Goal: Transaction & Acquisition: Download file/media

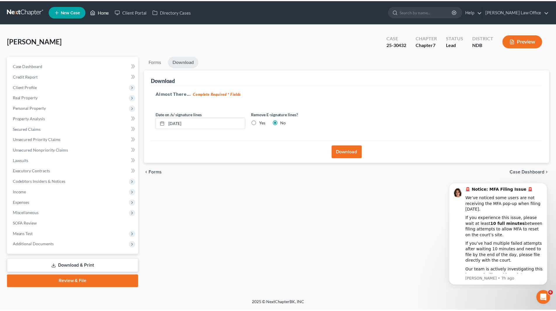
scroll to position [4, 0]
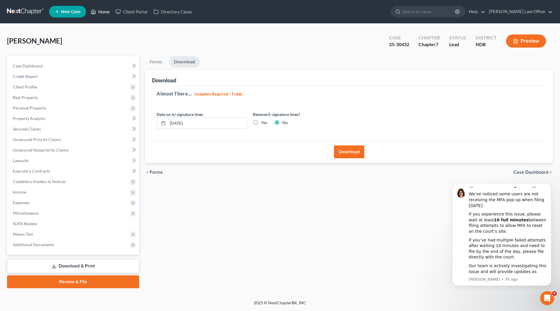
click at [104, 15] on link "Home" at bounding box center [100, 11] width 25 height 11
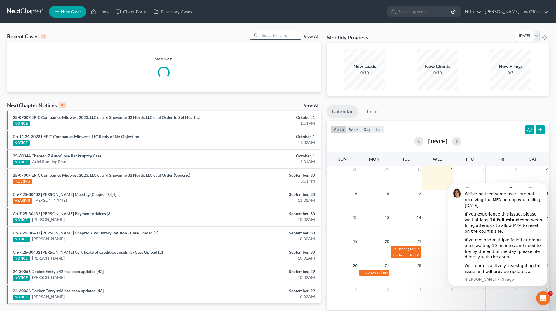
click at [281, 35] on input "search" at bounding box center [280, 35] width 41 height 8
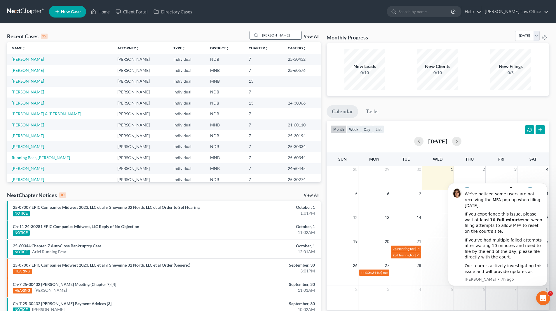
type input "[PERSON_NAME]"
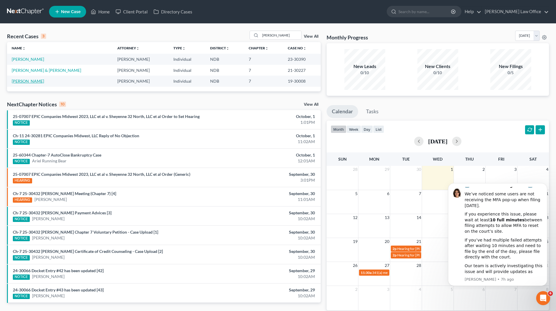
click at [27, 81] on link "[PERSON_NAME]" at bounding box center [28, 81] width 32 height 5
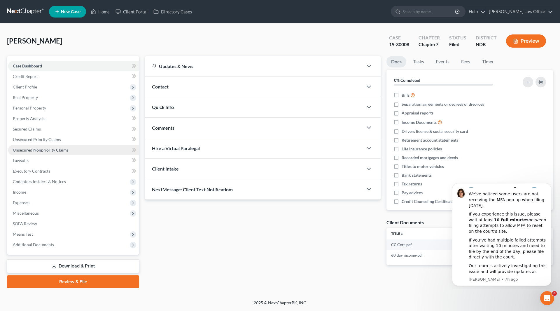
click at [38, 152] on span "Unsecured Nonpriority Claims" at bounding box center [41, 149] width 56 height 5
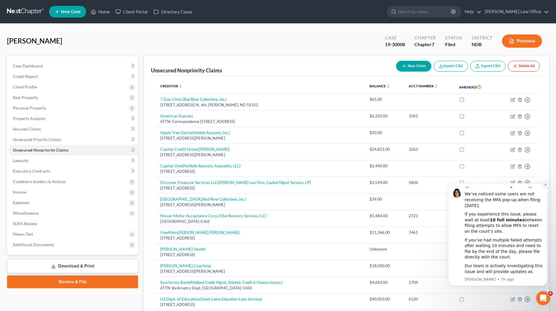
click at [543, 186] on button "Dismiss notification" at bounding box center [546, 185] width 8 height 8
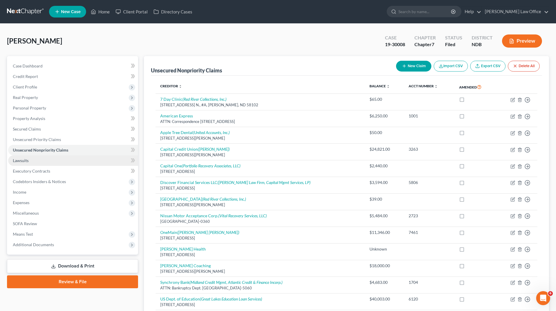
click at [35, 159] on link "Lawsuits" at bounding box center [73, 160] width 130 height 11
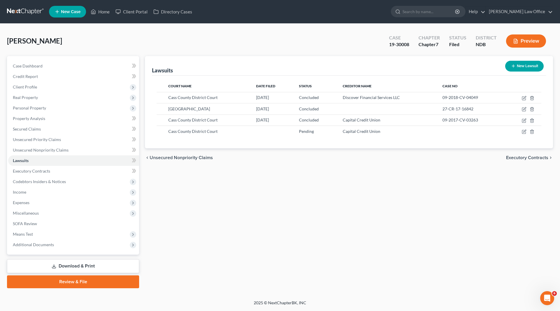
click at [83, 267] on link "Download & Print" at bounding box center [73, 266] width 132 height 14
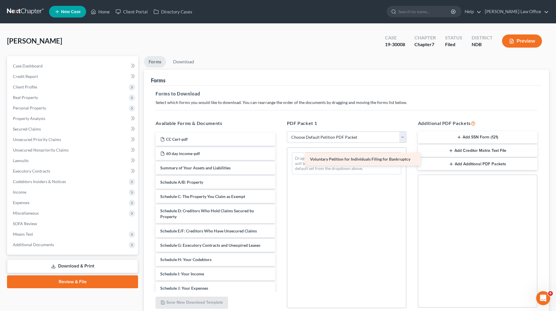
drag, startPoint x: 193, startPoint y: 167, endPoint x: 343, endPoint y: 158, distance: 150.0
click at [280, 158] on div "Voluntary Petition for Individuals Filing for Bankruptcy CC Cert-pdf 60 day inc…" at bounding box center [215, 280] width 129 height 294
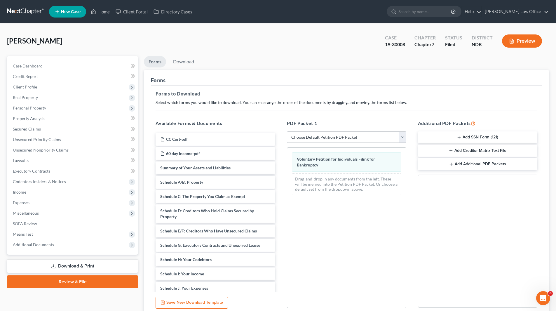
click at [526, 41] on button "Preview" at bounding box center [522, 40] width 40 height 13
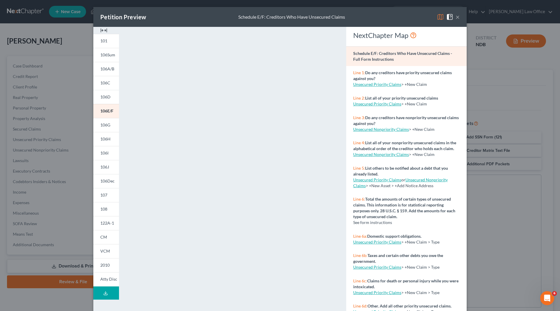
click at [103, 29] on img at bounding box center [103, 30] width 7 height 7
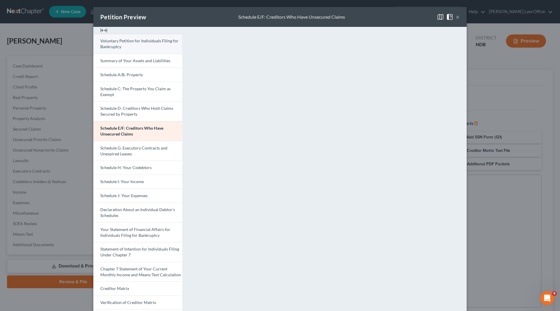
click at [125, 44] on link "Voluntary Petition for Individuals Filing for Bankruptcy" at bounding box center [137, 44] width 89 height 20
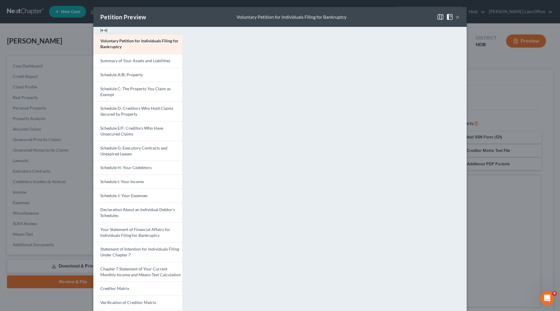
click at [456, 18] on button "×" at bounding box center [458, 16] width 4 height 7
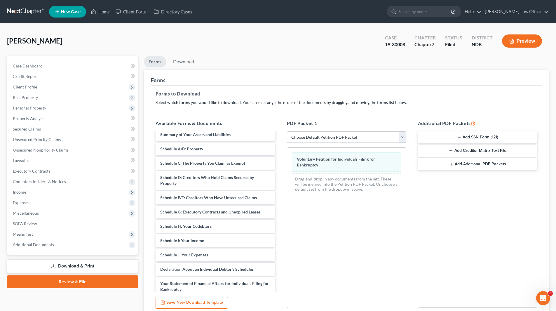
scroll to position [29, 0]
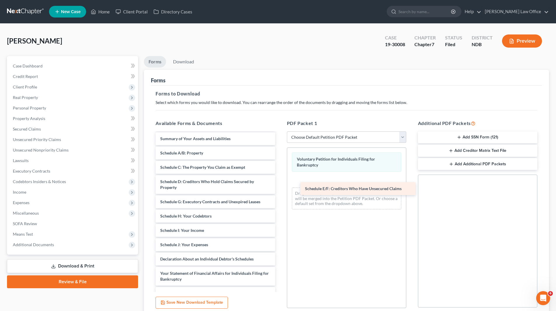
drag, startPoint x: 191, startPoint y: 199, endPoint x: 330, endPoint y: 175, distance: 140.9
click at [280, 175] on div "Schedule E/F: Creditors Who Have Unsecured Claims CC Cert-pdf 60 day income-pdf…" at bounding box center [215, 243] width 129 height 279
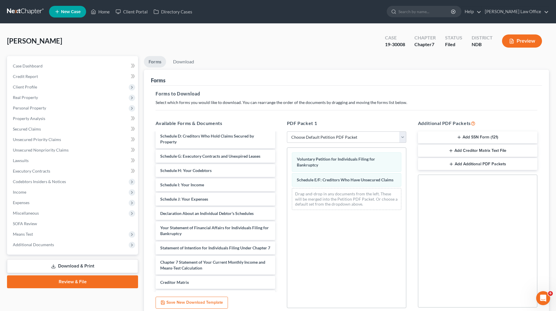
scroll to position [0, 0]
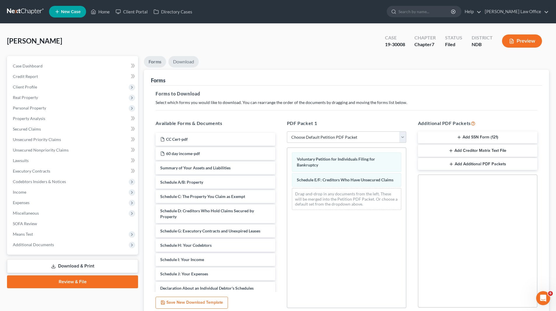
click at [181, 63] on link "Download" at bounding box center [183, 61] width 30 height 11
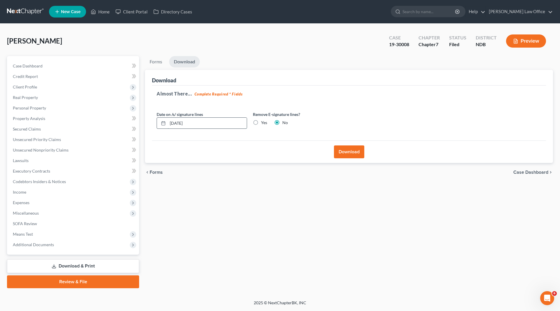
drag, startPoint x: 198, startPoint y: 125, endPoint x: 158, endPoint y: 121, distance: 39.9
click at [158, 121] on div "[DATE]" at bounding box center [202, 123] width 90 height 12
click at [261, 123] on label "Yes" at bounding box center [264, 123] width 6 height 6
click at [264, 123] on input "Yes" at bounding box center [266, 122] width 4 height 4
radio input "true"
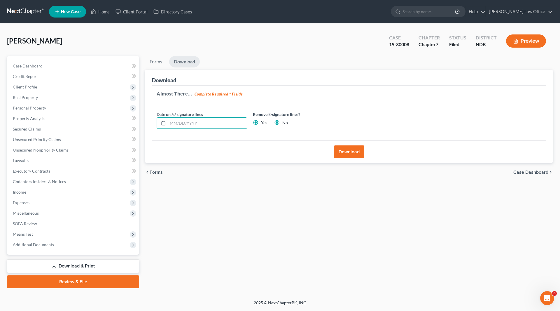
radio input "false"
click at [350, 152] on button "Download" at bounding box center [349, 151] width 30 height 13
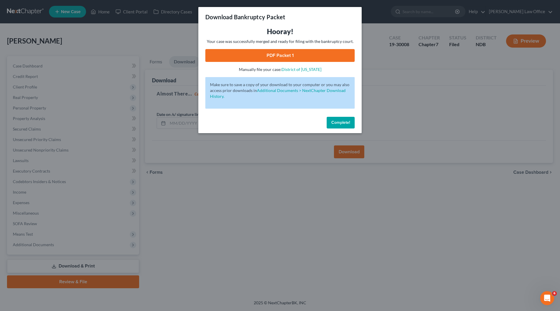
click at [281, 56] on link "PDF Packet 1" at bounding box center [279, 55] width 149 height 13
click at [278, 57] on link "PDF Packet 1" at bounding box center [279, 55] width 149 height 13
click at [341, 124] on span "Complete!" at bounding box center [341, 122] width 19 height 5
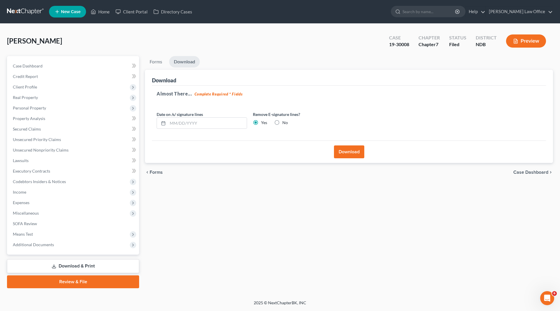
click at [72, 265] on link "Download & Print" at bounding box center [73, 266] width 132 height 14
click at [35, 67] on span "Case Dashboard" at bounding box center [28, 65] width 30 height 5
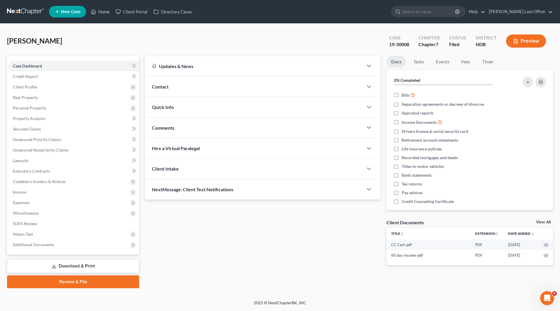
click at [65, 267] on link "Download & Print" at bounding box center [73, 266] width 132 height 14
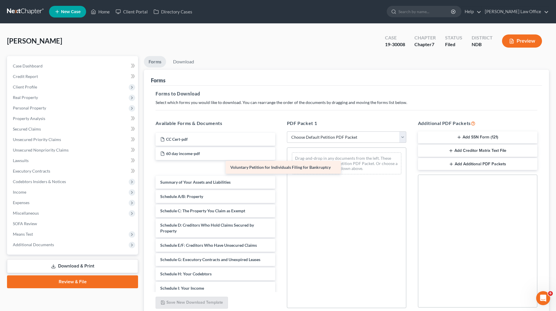
drag, startPoint x: 183, startPoint y: 166, endPoint x: 297, endPoint y: 165, distance: 114.4
click at [280, 165] on div "Voluntary Petition for Individuals Filing for Bankruptcy CC Cert-pdf 60 day inc…" at bounding box center [215, 287] width 129 height 308
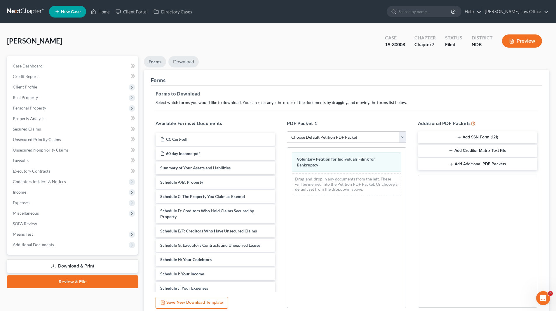
click at [185, 58] on link "Download" at bounding box center [183, 61] width 30 height 11
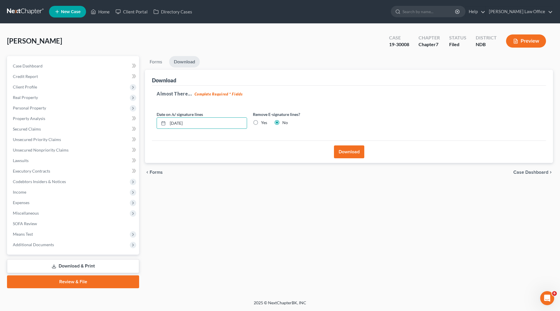
drag, startPoint x: 212, startPoint y: 125, endPoint x: 161, endPoint y: 129, distance: 52.1
click at [161, 129] on div "Date on /s/ signature lines [DATE] Remove E-signature lines? Yes No" at bounding box center [250, 122] width 193 height 22
click at [261, 121] on label "Yes" at bounding box center [264, 123] width 6 height 6
click at [264, 121] on input "Yes" at bounding box center [266, 122] width 4 height 4
radio input "true"
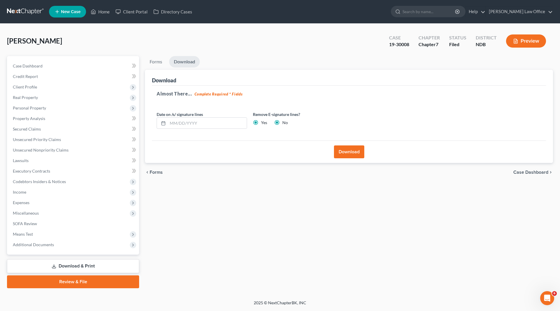
radio input "false"
click at [343, 148] on button "Download" at bounding box center [349, 151] width 30 height 13
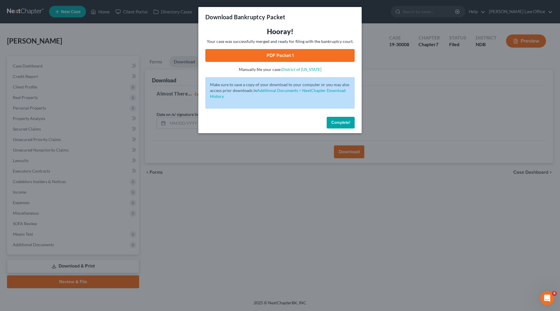
click at [276, 58] on link "PDF Packet 1" at bounding box center [279, 55] width 149 height 13
click at [334, 128] on div "Complete!" at bounding box center [279, 123] width 163 height 19
click at [334, 123] on span "Complete!" at bounding box center [341, 122] width 19 height 5
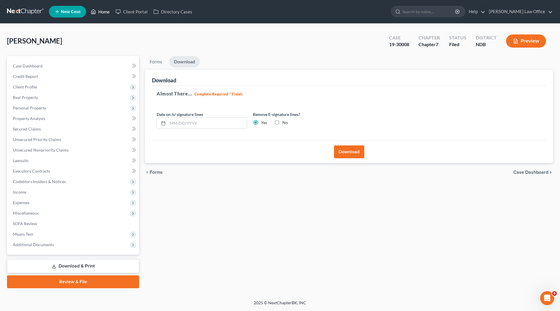
click at [106, 13] on link "Home" at bounding box center [100, 11] width 25 height 11
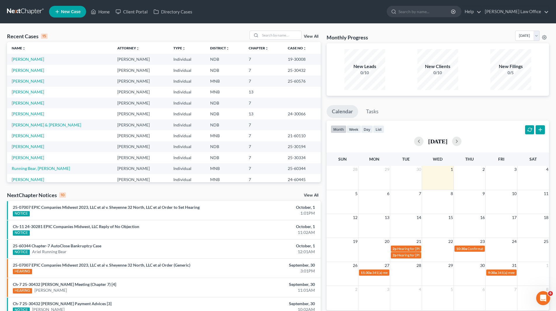
click at [309, 194] on link "View All" at bounding box center [311, 195] width 15 height 4
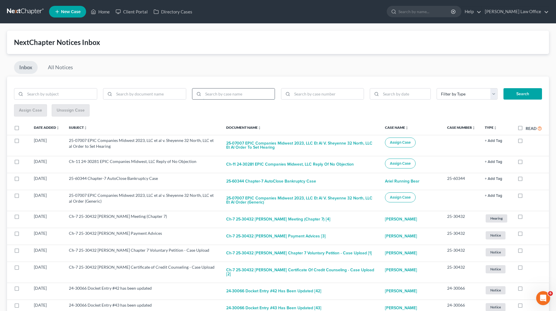
click at [225, 94] on input "search" at bounding box center [239, 93] width 72 height 11
type input "[PERSON_NAME]"
click at [503, 88] on button "Search" at bounding box center [522, 94] width 39 height 12
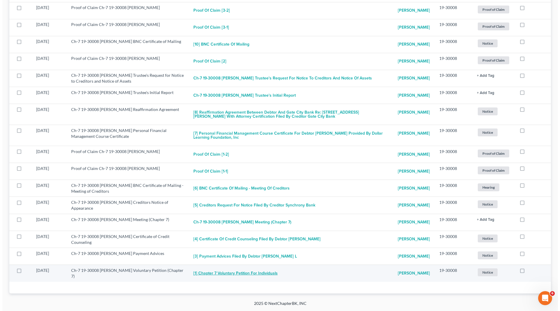
scroll to position [946, 0]
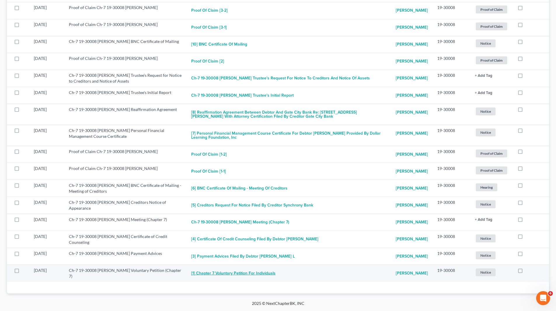
click at [227, 267] on button "[1] Chapter 7 Voluntary Petition for Individuals" at bounding box center [233, 273] width 84 height 12
checkbox input "true"
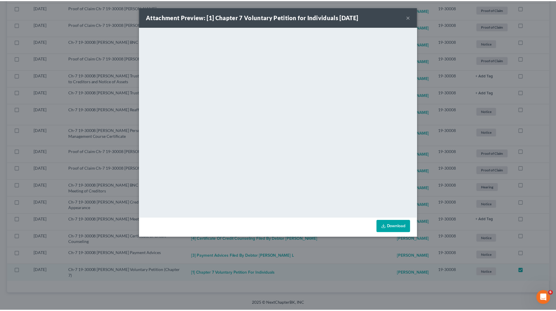
scroll to position [925, 0]
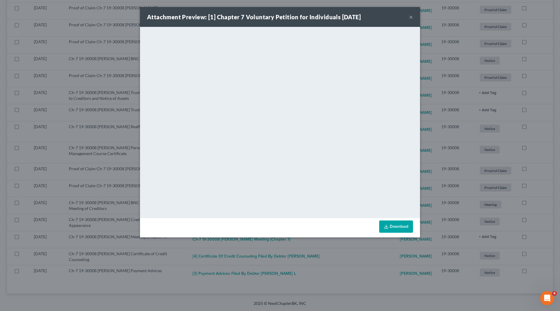
click at [409, 18] on button "×" at bounding box center [411, 16] width 4 height 7
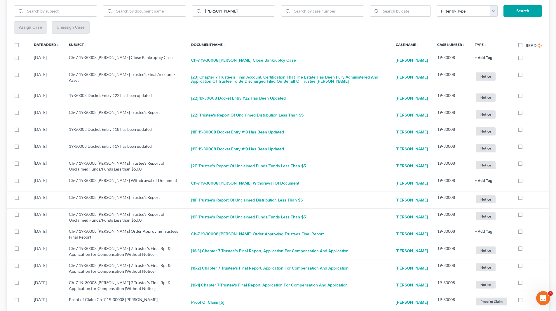
scroll to position [0, 0]
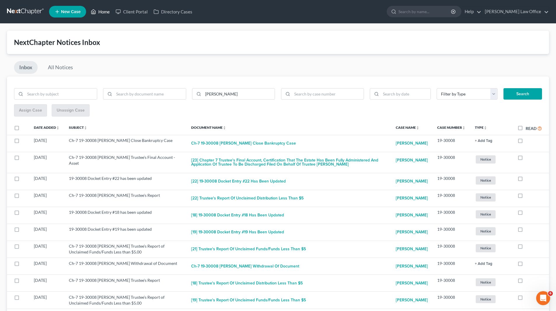
click at [100, 9] on link "Home" at bounding box center [100, 11] width 25 height 11
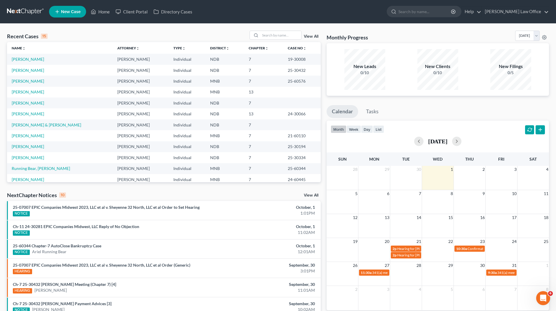
click at [308, 196] on link "View All" at bounding box center [311, 195] width 15 height 4
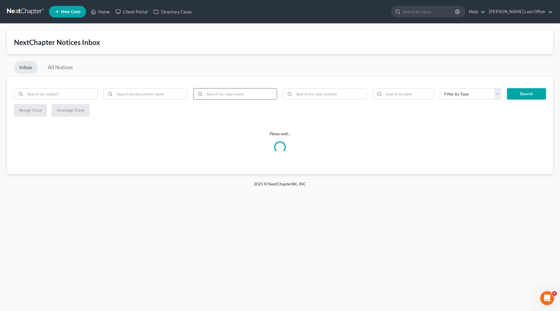
click at [231, 94] on input "search" at bounding box center [241, 93] width 72 height 11
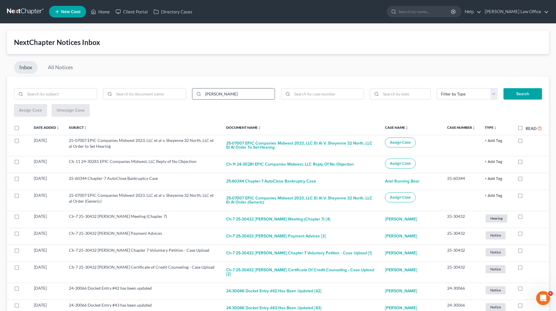
click at [503, 88] on button "Search" at bounding box center [522, 94] width 39 height 12
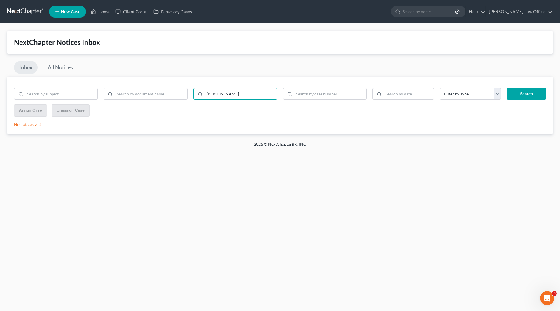
click at [523, 92] on button "Search" at bounding box center [526, 94] width 39 height 12
click at [241, 93] on input "[PERSON_NAME]" at bounding box center [241, 93] width 72 height 11
drag, startPoint x: 224, startPoint y: 95, endPoint x: 207, endPoint y: 92, distance: 17.2
click at [207, 93] on input "[PERSON_NAME]" at bounding box center [241, 93] width 72 height 11
type input "[PERSON_NAME]"
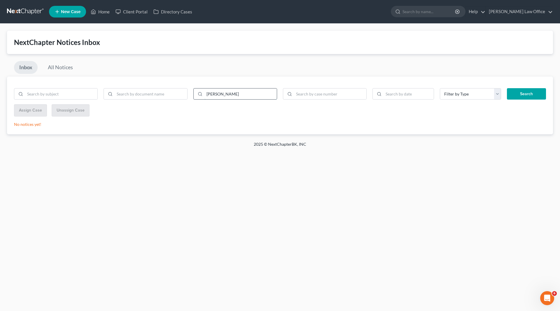
click at [507, 88] on button "Search" at bounding box center [526, 94] width 39 height 12
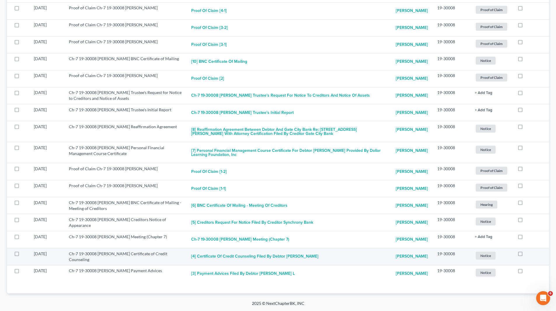
scroll to position [925, 0]
